Goal: Task Accomplishment & Management: Manage account settings

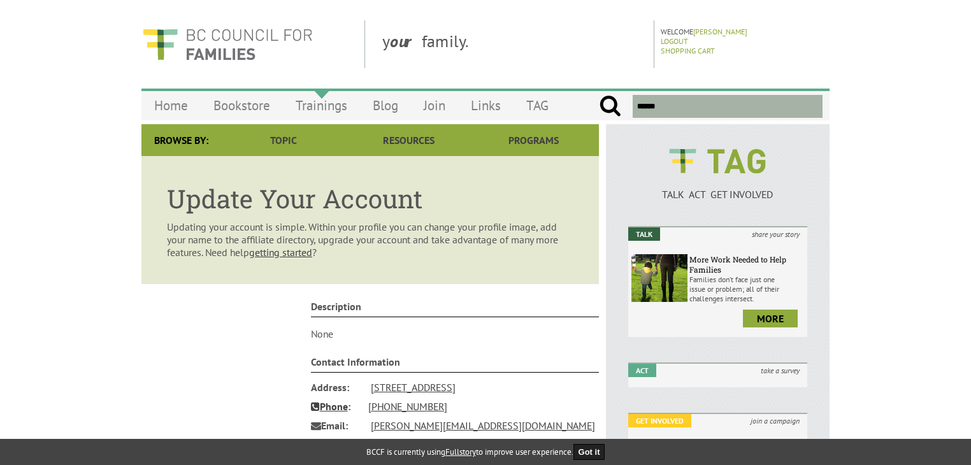
click at [321, 106] on link "Trainings" at bounding box center [321, 105] width 77 height 30
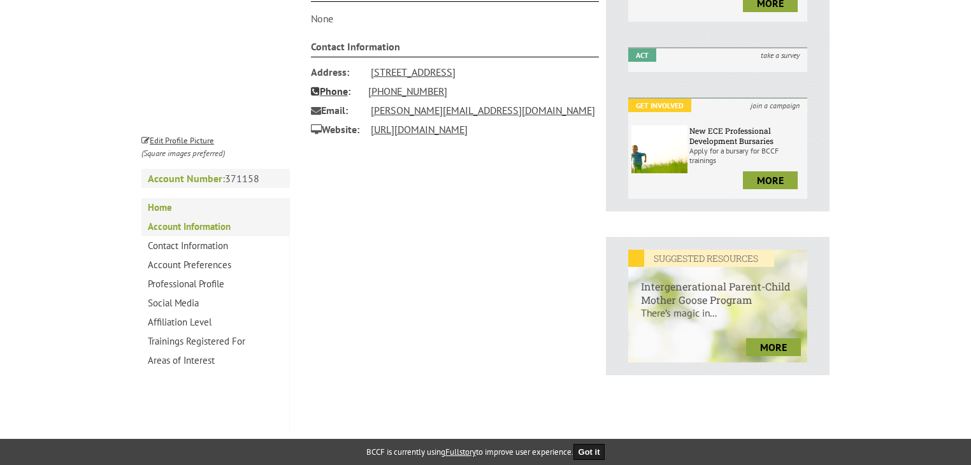
scroll to position [319, 0]
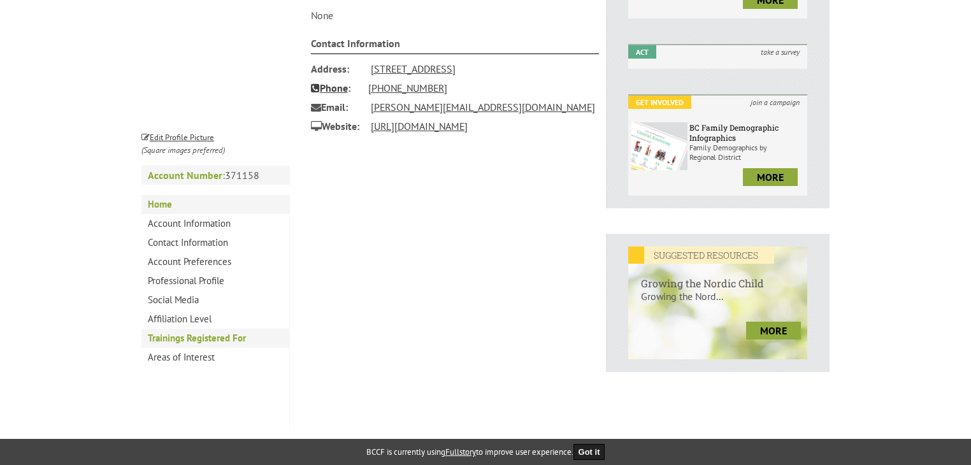
click at [214, 342] on link "Trainings Registered For" at bounding box center [215, 338] width 148 height 19
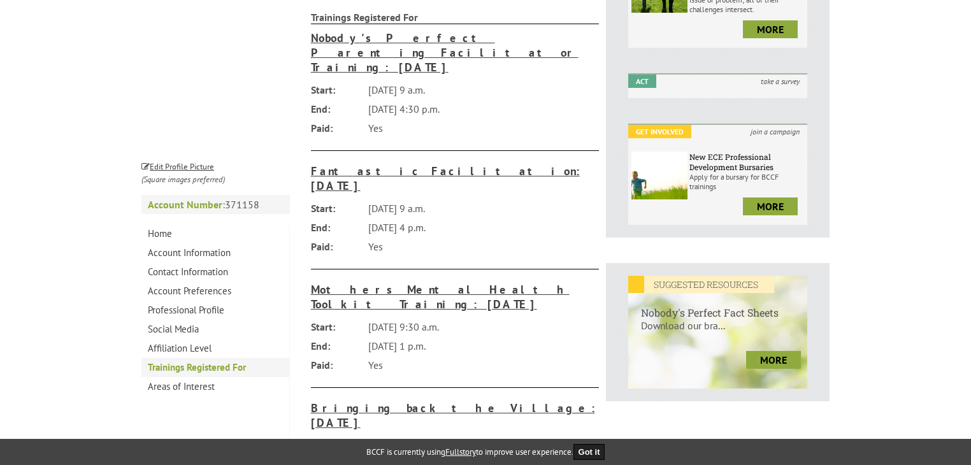
scroll to position [287, 0]
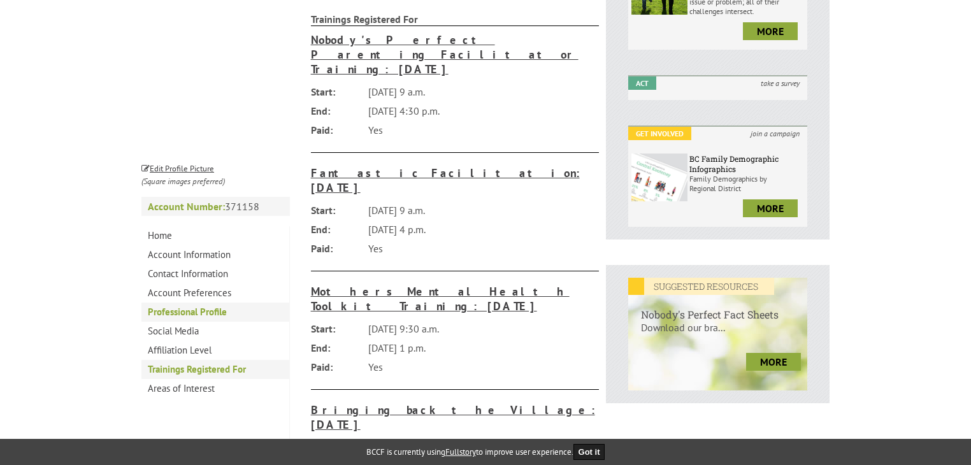
click at [190, 317] on link "Professional Profile" at bounding box center [215, 312] width 148 height 19
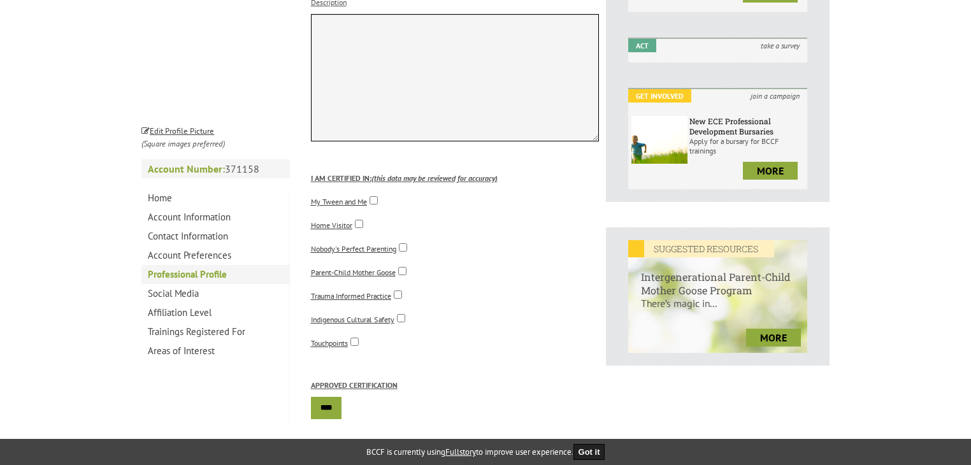
scroll to position [331, 0]
